Goal: Use online tool/utility: Utilize a website feature to perform a specific function

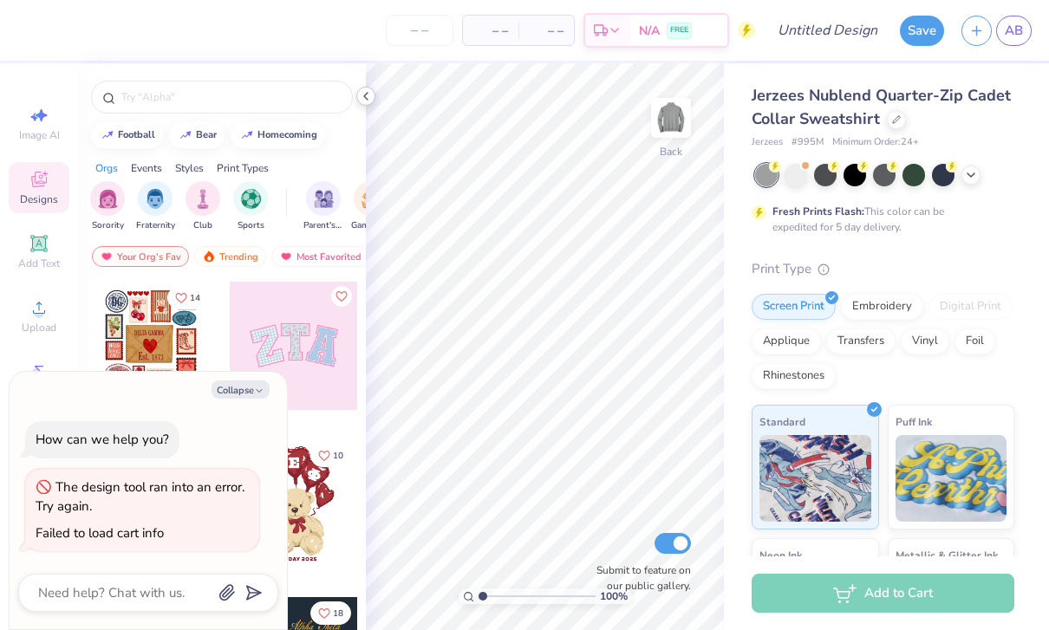
click at [358, 97] on div at bounding box center [365, 96] width 19 height 19
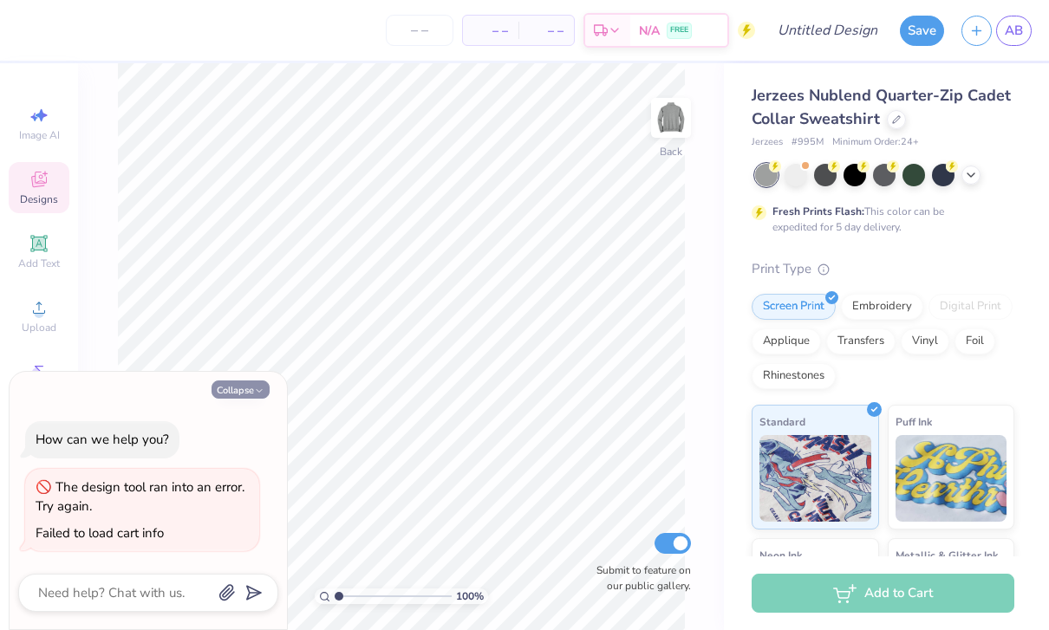
click at [252, 389] on button "Collapse" at bounding box center [241, 390] width 58 height 18
type textarea "x"
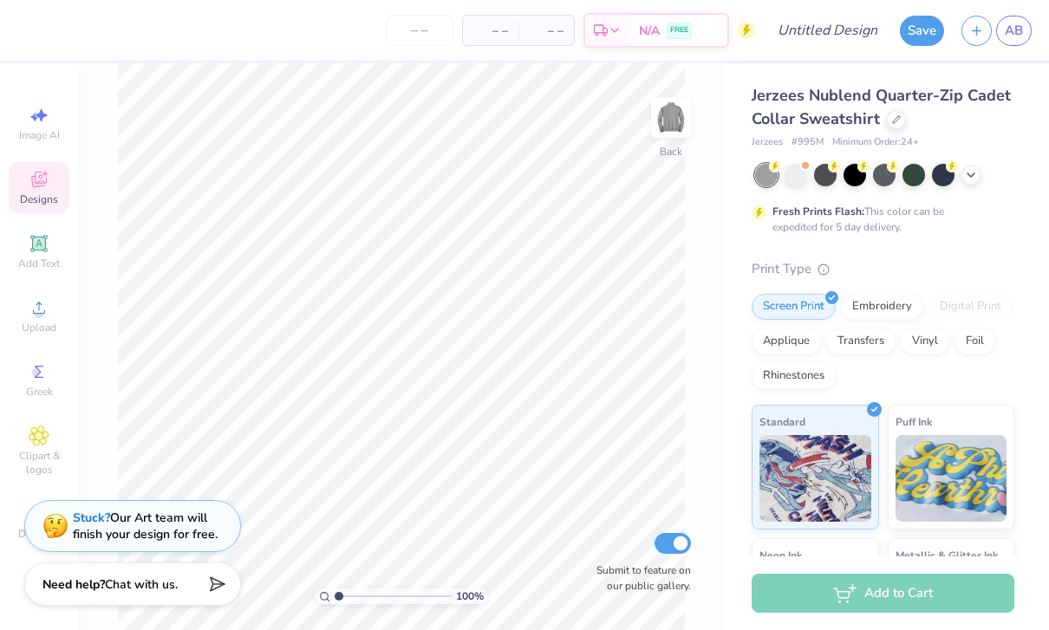
click at [53, 186] on div "Designs" at bounding box center [39, 187] width 61 height 51
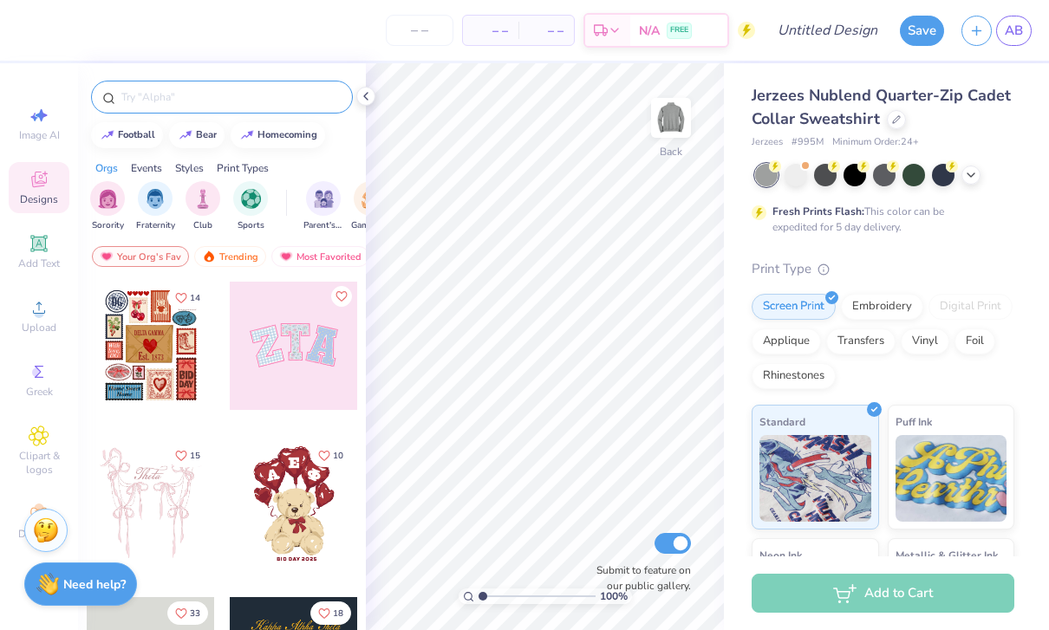
click at [267, 93] on input "text" at bounding box center [231, 96] width 222 height 17
type input "Sea"
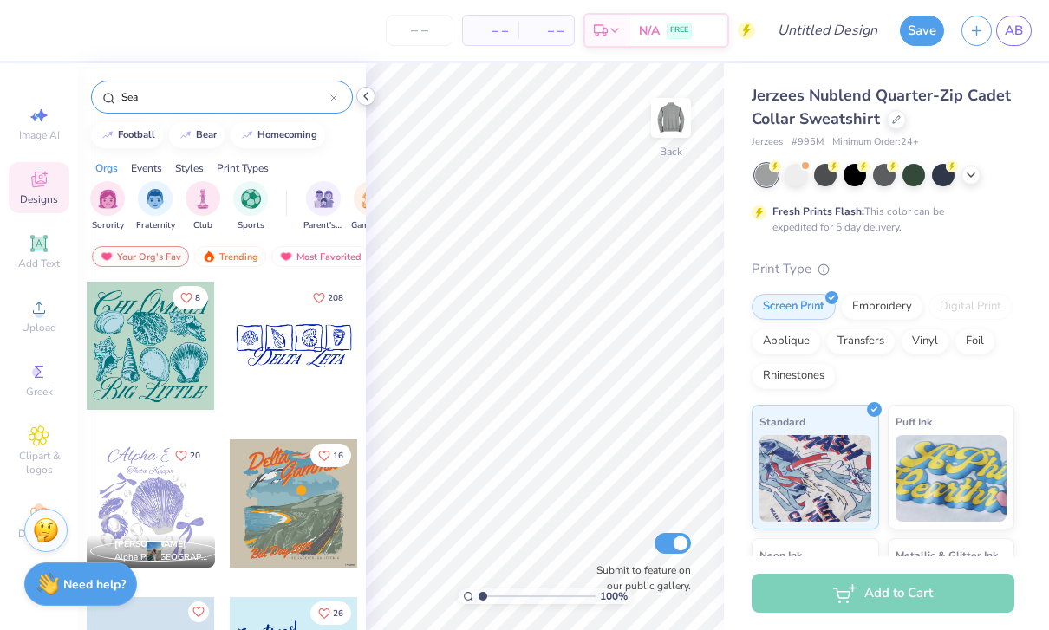
click at [375, 94] on div at bounding box center [365, 96] width 19 height 19
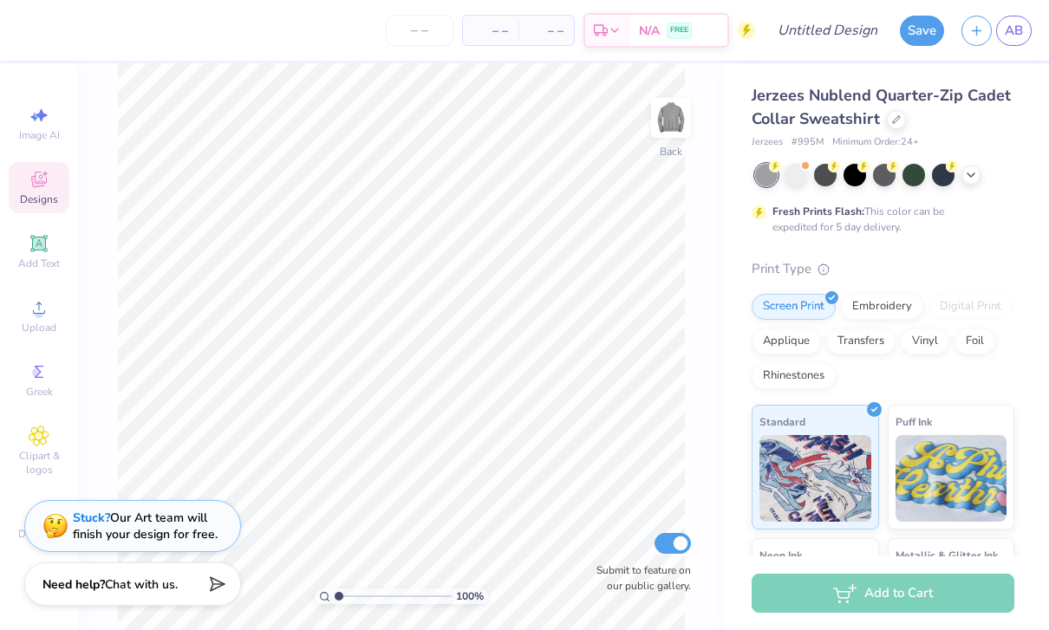
click at [55, 173] on div "Designs" at bounding box center [39, 187] width 61 height 51
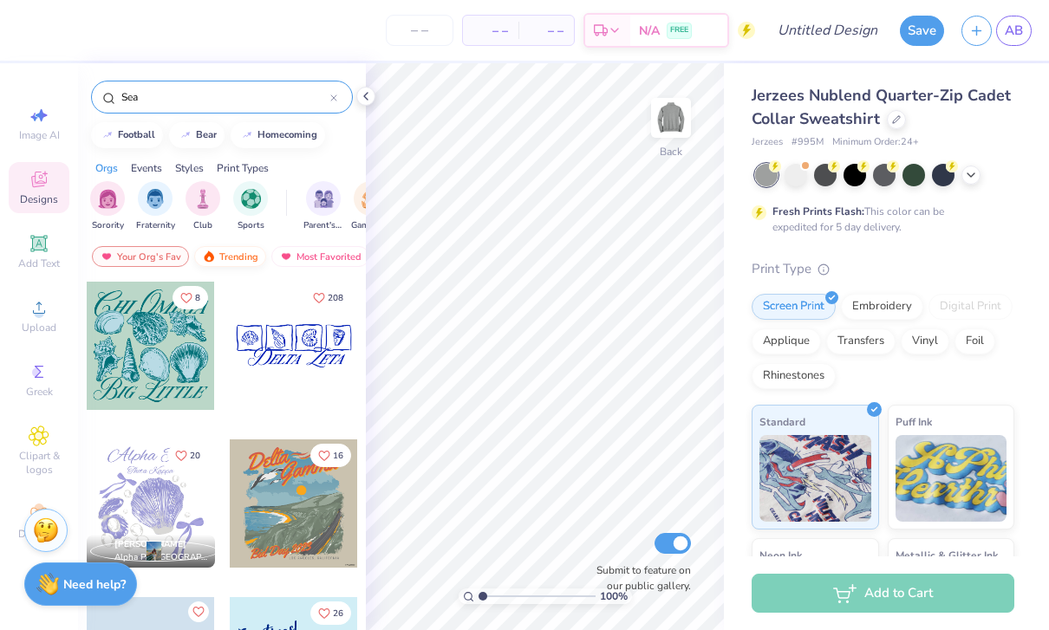
click at [231, 262] on div "Trending" at bounding box center [230, 256] width 72 height 21
click at [303, 344] on div at bounding box center [294, 346] width 128 height 128
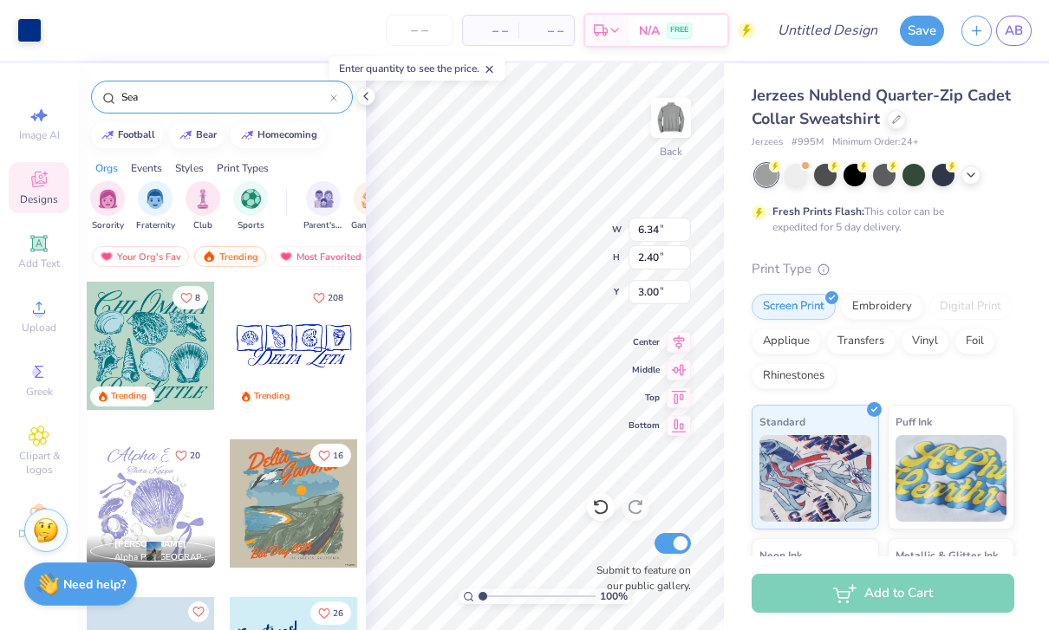
type input "6.34"
type input "2.40"
click at [29, 36] on div at bounding box center [29, 28] width 24 height 24
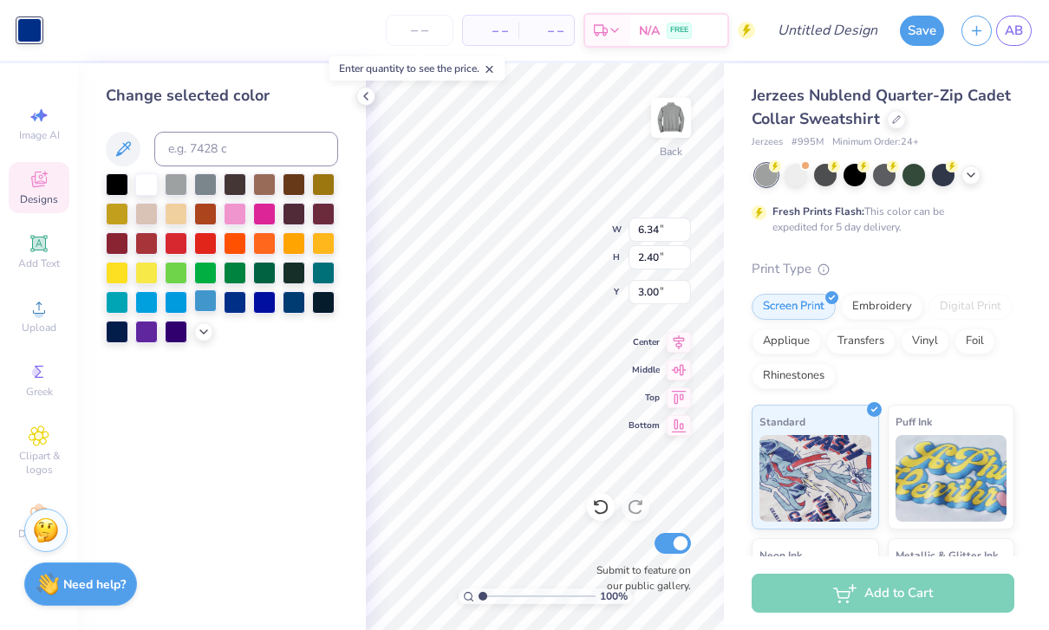
click at [200, 304] on div at bounding box center [205, 301] width 23 height 23
click at [231, 303] on div at bounding box center [235, 301] width 23 height 23
click at [271, 307] on div at bounding box center [264, 301] width 23 height 23
click at [290, 309] on div at bounding box center [294, 301] width 23 height 23
click at [318, 308] on div at bounding box center [323, 301] width 23 height 23
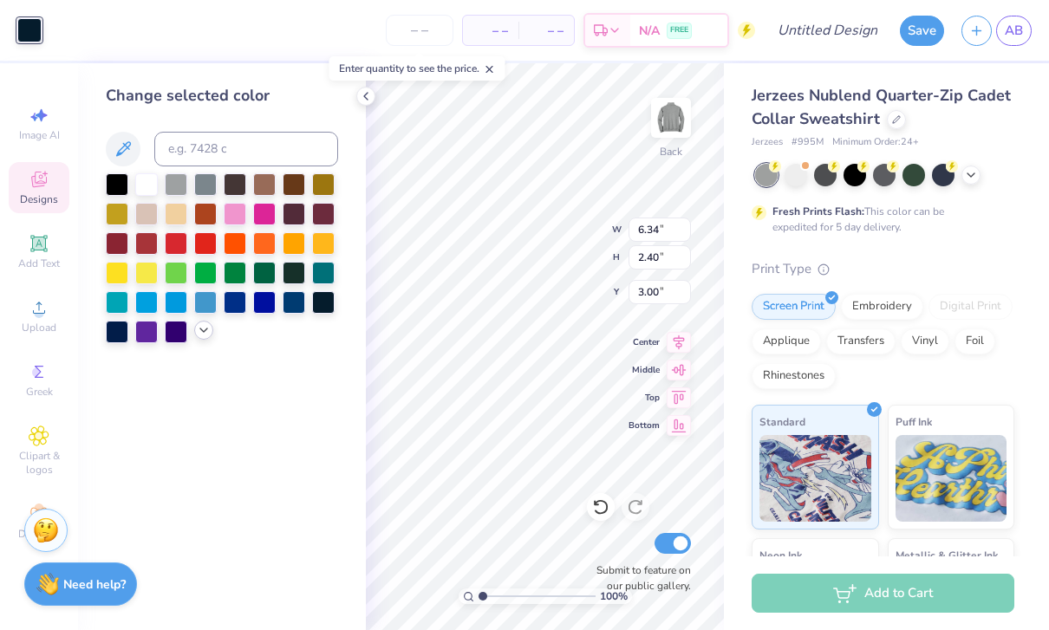
click at [205, 337] on icon at bounding box center [204, 330] width 14 height 14
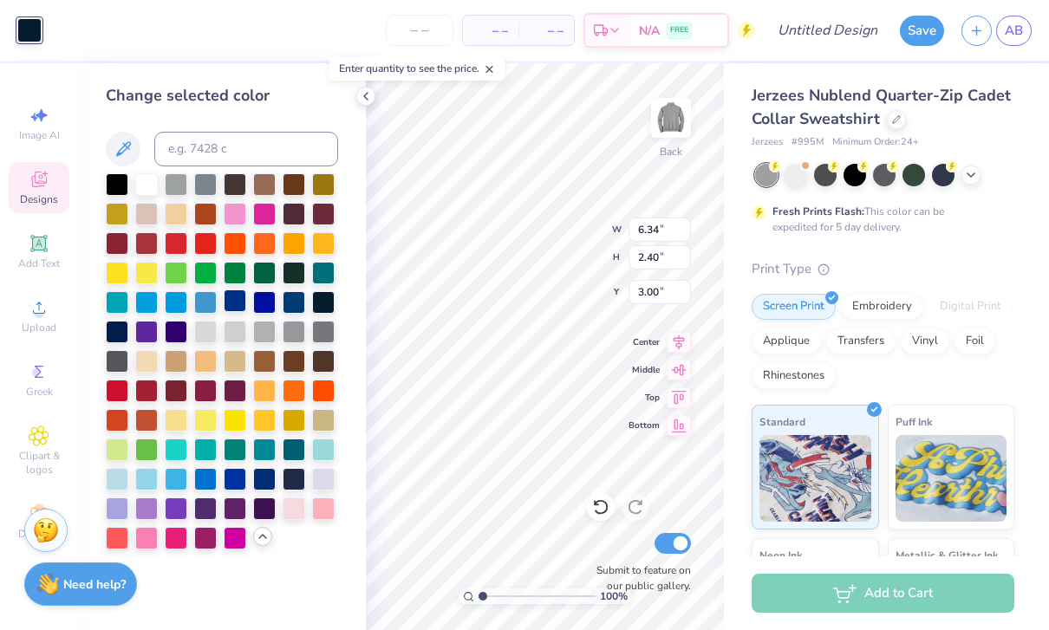
click at [233, 308] on div at bounding box center [235, 301] width 23 height 23
click at [257, 310] on div at bounding box center [264, 301] width 23 height 23
click at [240, 312] on div at bounding box center [235, 301] width 23 height 23
click at [289, 309] on div at bounding box center [294, 301] width 23 height 23
click at [231, 312] on div at bounding box center [235, 301] width 23 height 23
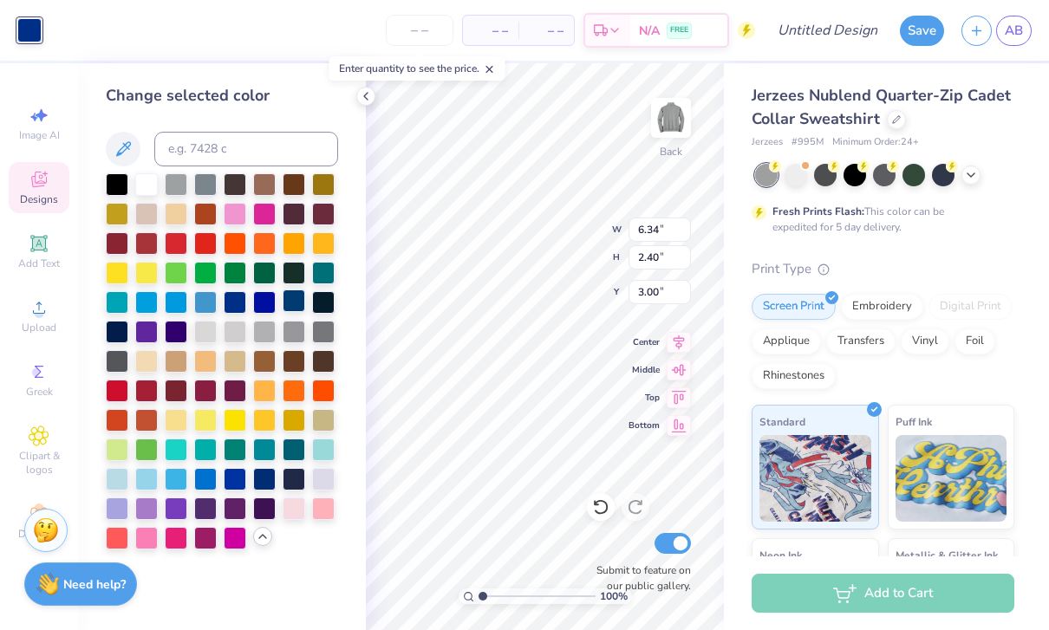
click at [290, 301] on div at bounding box center [294, 301] width 23 height 23
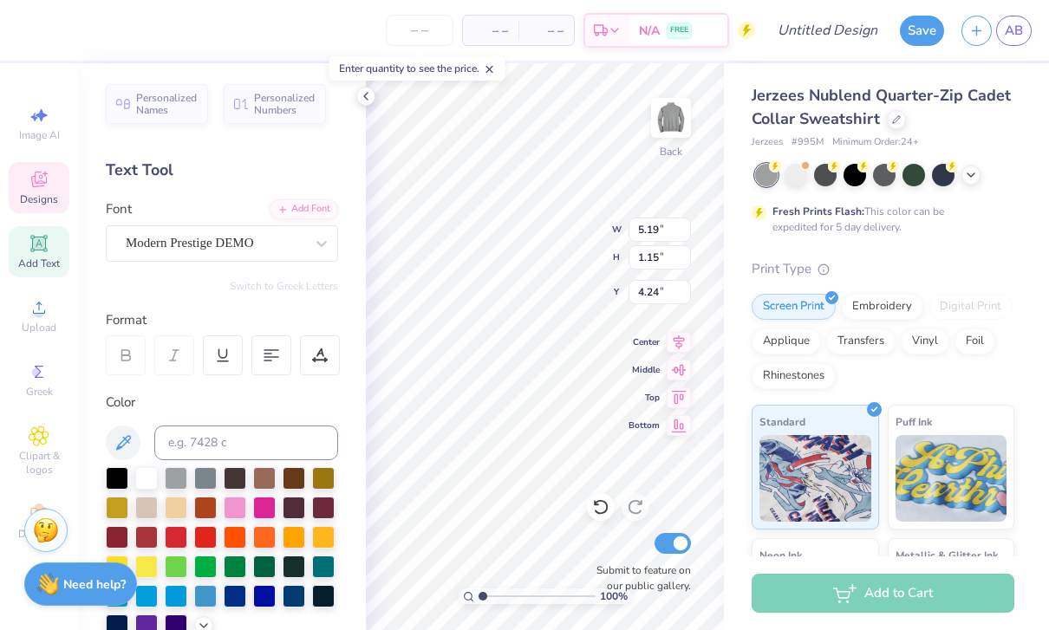
click at [629, 230] on div "100 % Back W 5.19 5.19 " H 1.15 1.15 " Y 4.24 4.24 " Center Middle Top Bottom S…" at bounding box center [545, 346] width 358 height 567
type textarea "Z"
type textarea "[GEOGRAPHIC_DATA][US_STATE]"
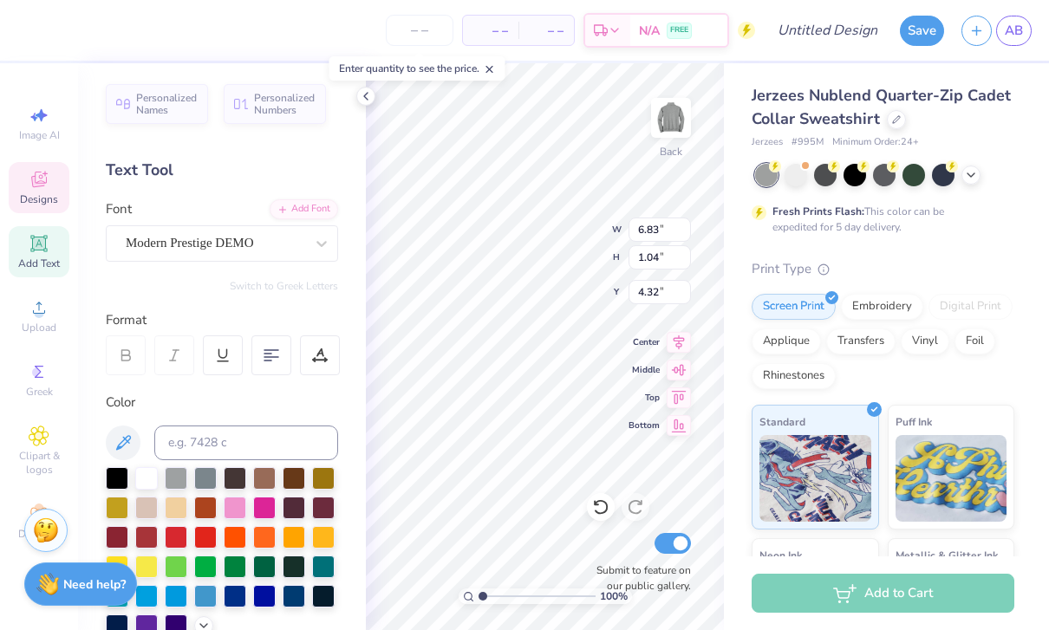
scroll to position [1, 1]
type textarea "[GEOGRAPHIC_DATA][US_STATE]"
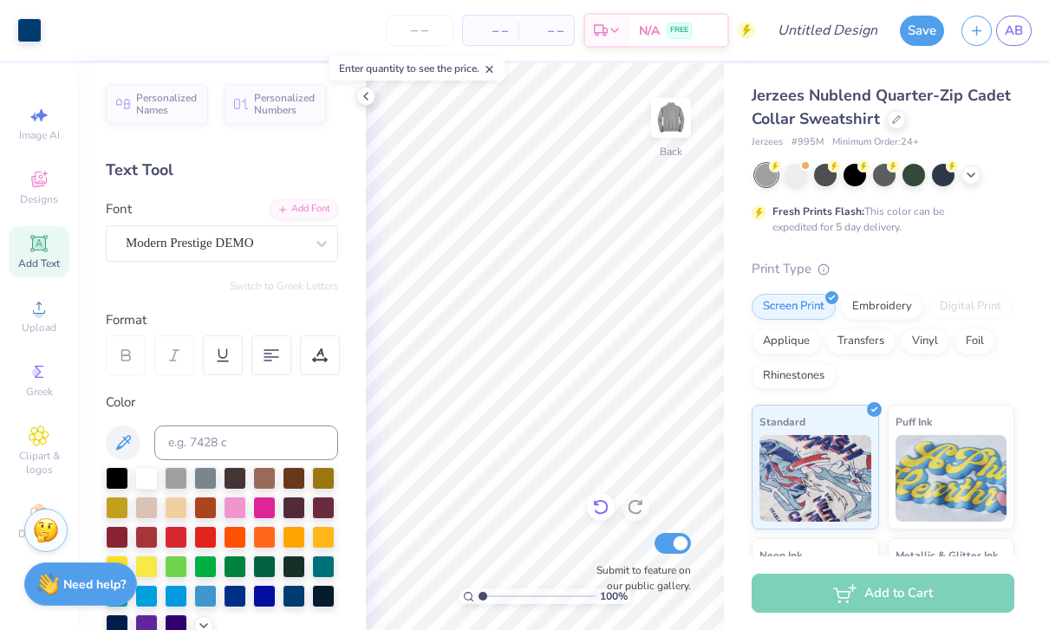
click at [601, 505] on icon at bounding box center [600, 507] width 17 height 17
click at [596, 512] on icon at bounding box center [600, 508] width 15 height 16
click at [638, 515] on icon at bounding box center [635, 507] width 17 height 17
click at [635, 513] on icon at bounding box center [635, 508] width 15 height 16
type input "0.76"
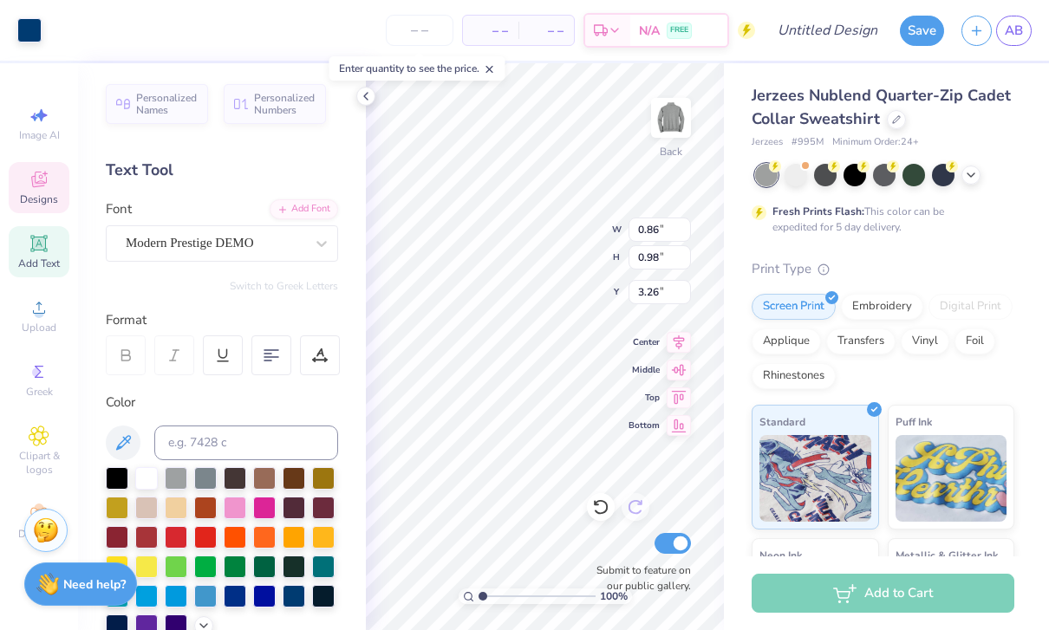
type input "1.10"
type input "3.22"
